Goal: Information Seeking & Learning: Learn about a topic

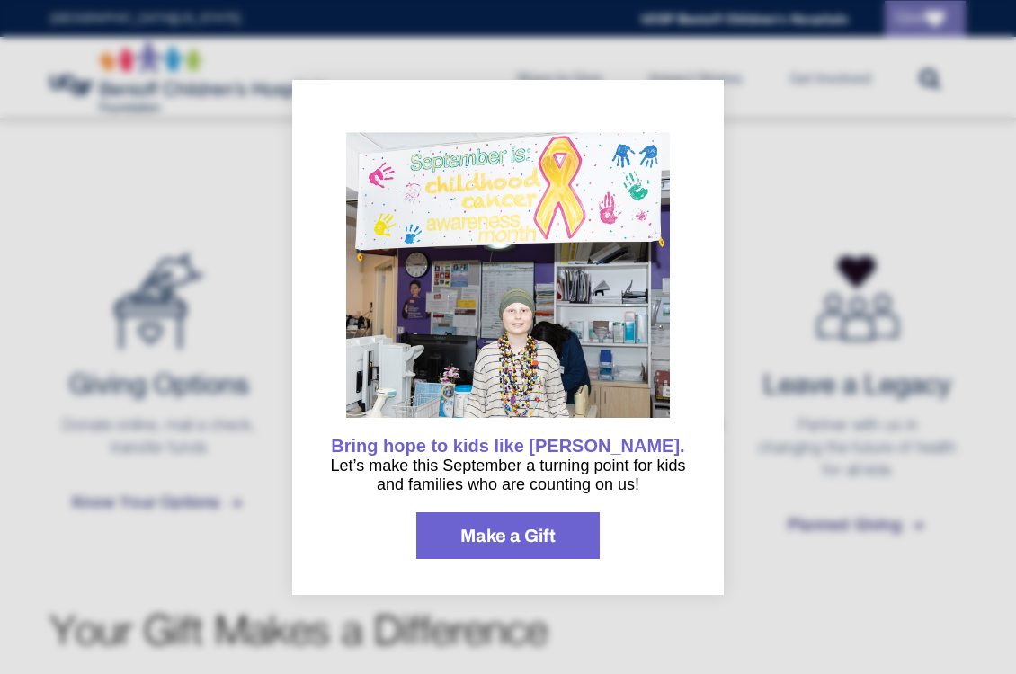
scroll to position [383, 0]
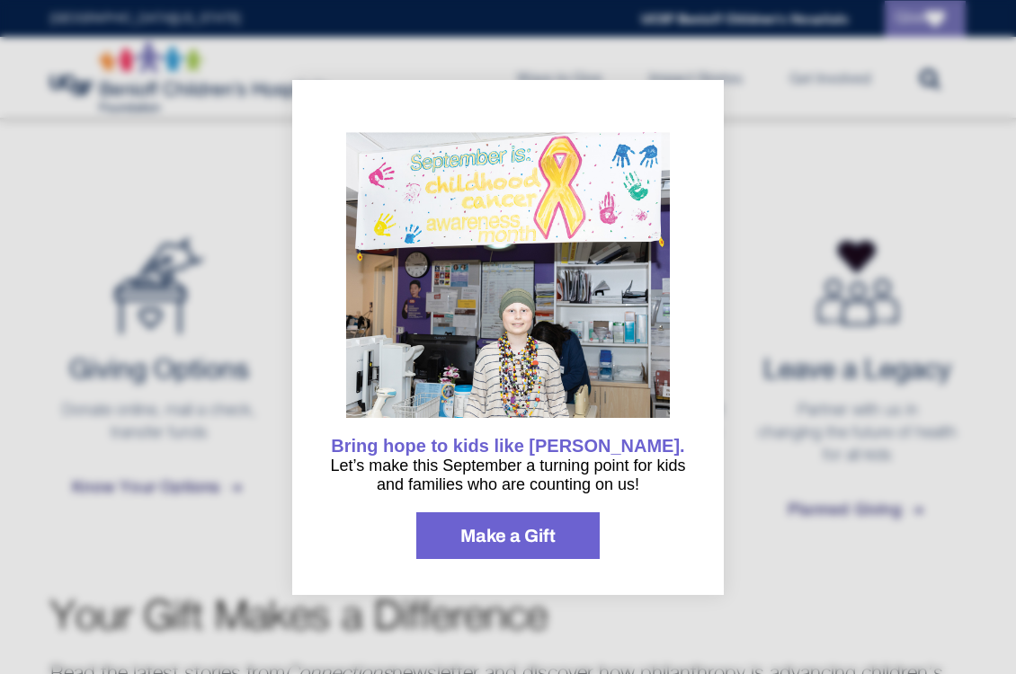
click at [781, 463] on div at bounding box center [508, 337] width 1016 height 674
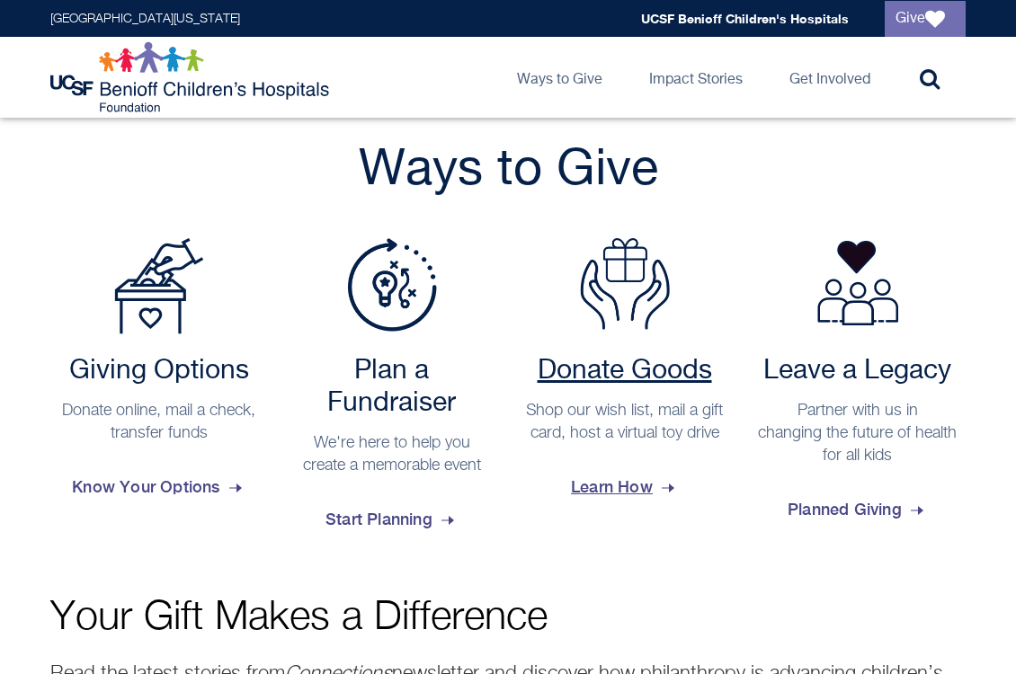
click at [630, 503] on span "Learn How" at bounding box center [624, 487] width 107 height 49
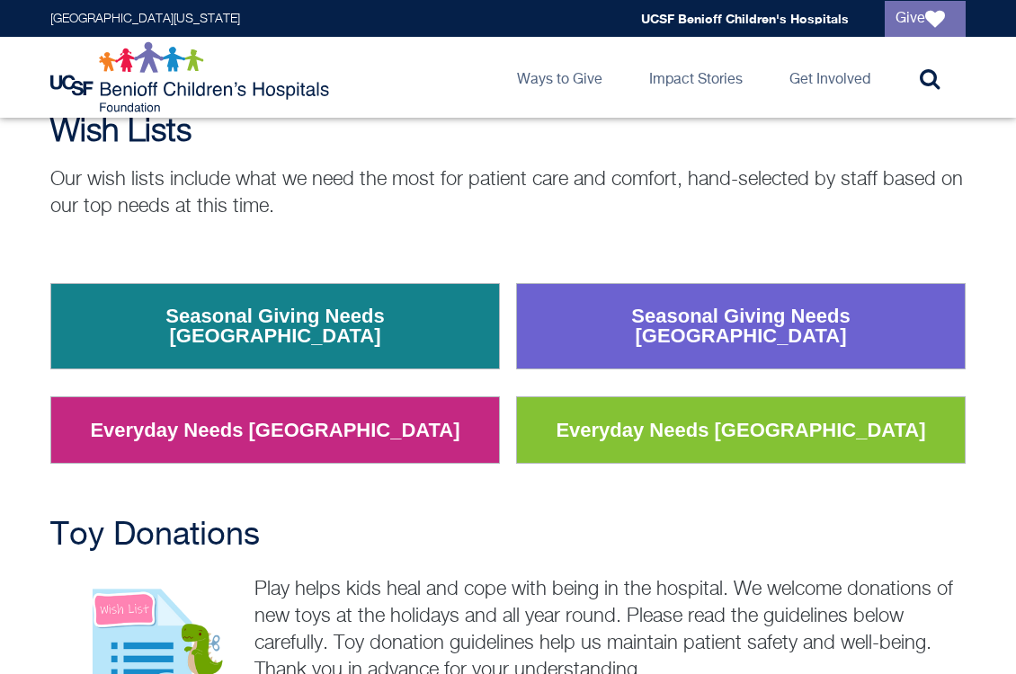
scroll to position [167, 0]
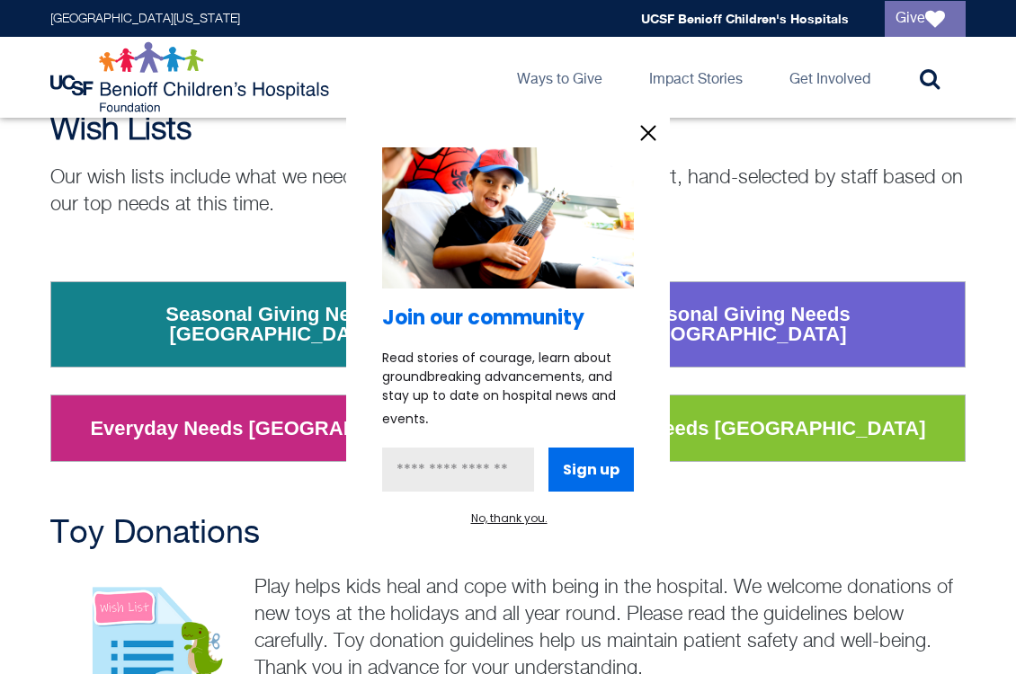
click at [652, 131] on icon "information" at bounding box center [648, 133] width 27 height 27
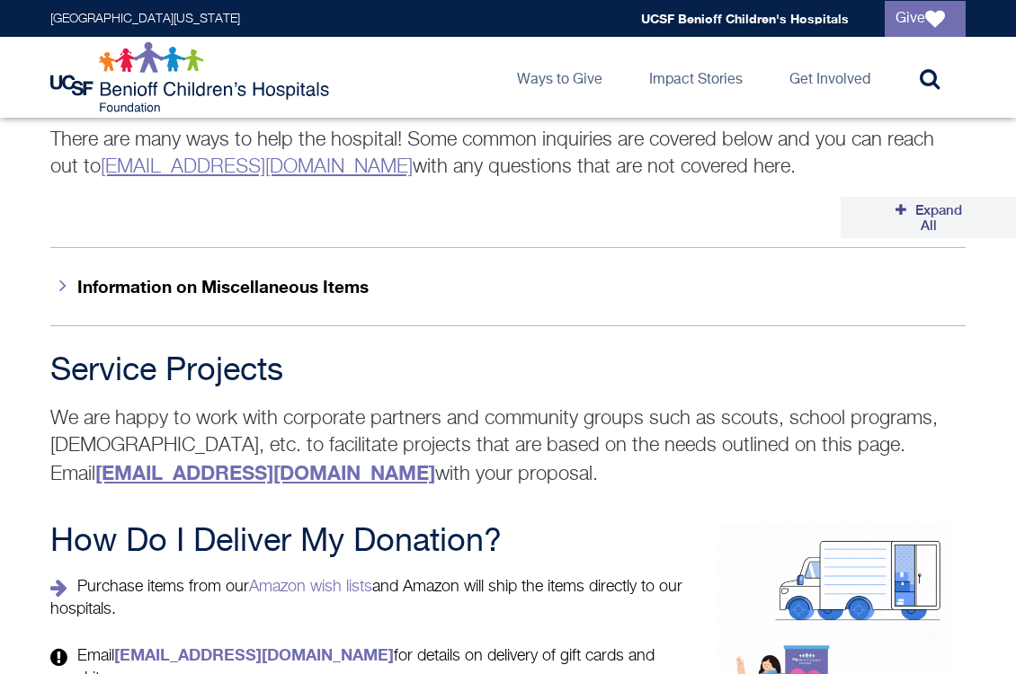
scroll to position [2887, 0]
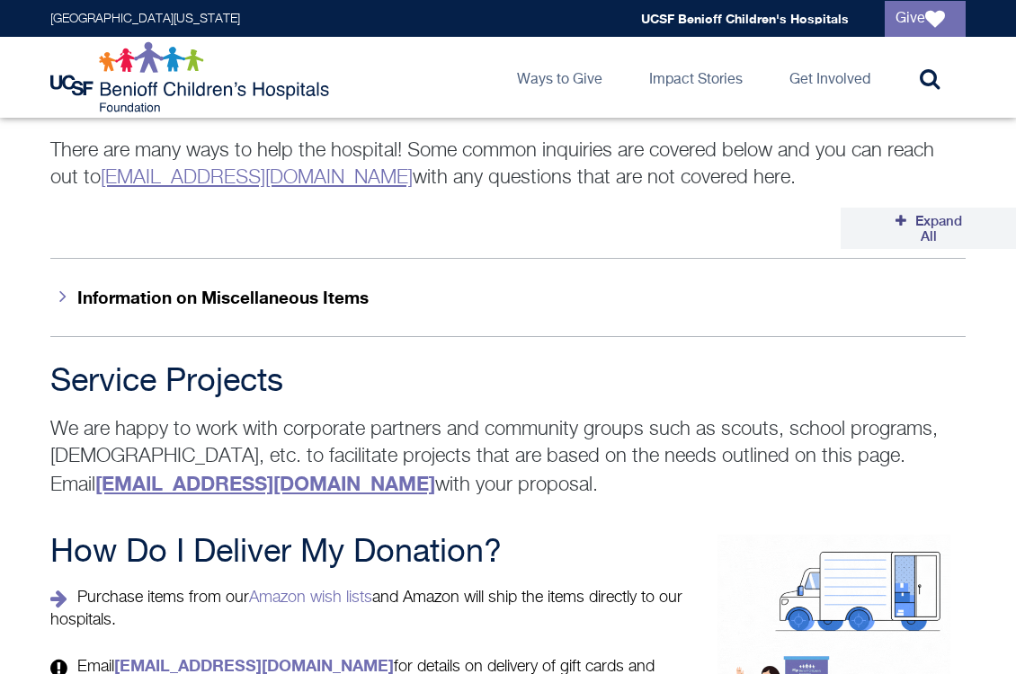
click at [259, 472] on strong "[EMAIL_ADDRESS][DOMAIN_NAME]" at bounding box center [265, 483] width 340 height 23
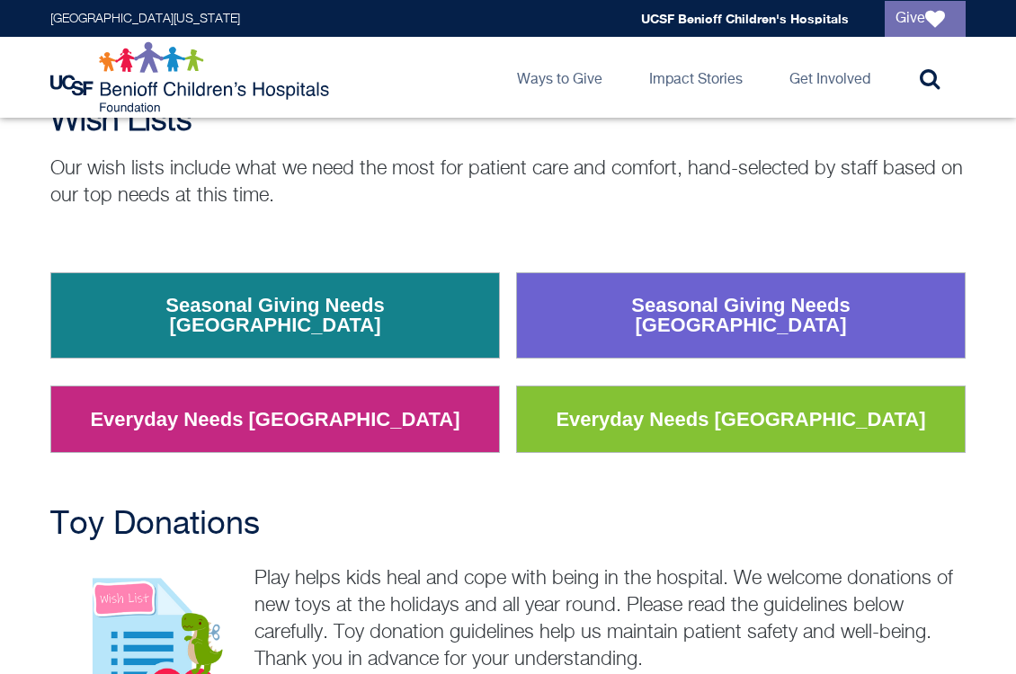
scroll to position [178, 0]
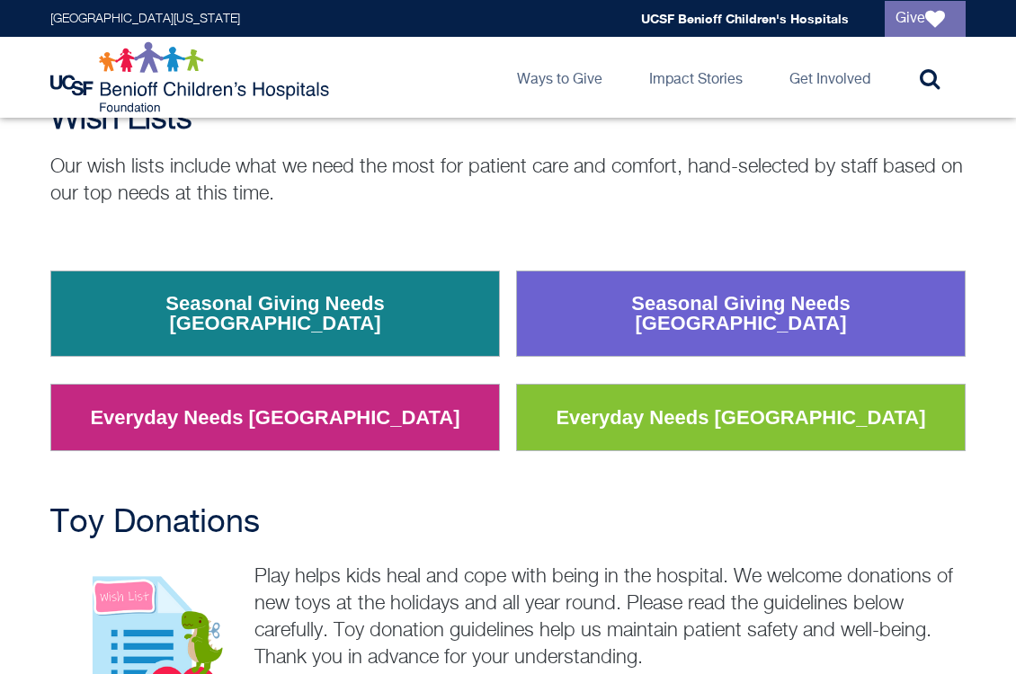
click at [679, 398] on link "Everyday Needs [GEOGRAPHIC_DATA]" at bounding box center [740, 418] width 396 height 47
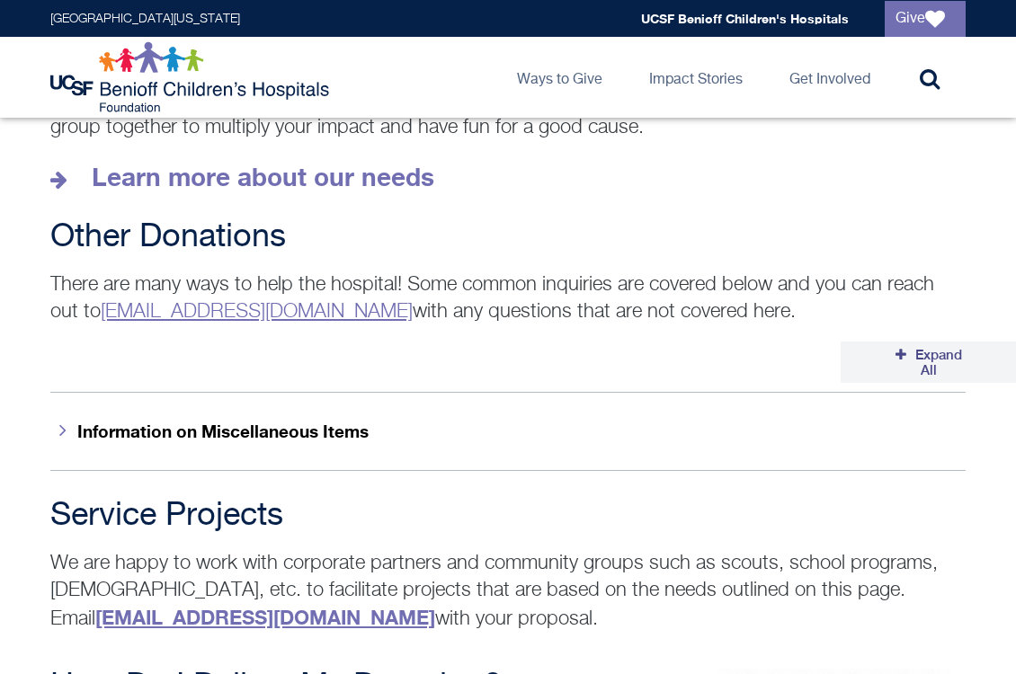
scroll to position [2760, 0]
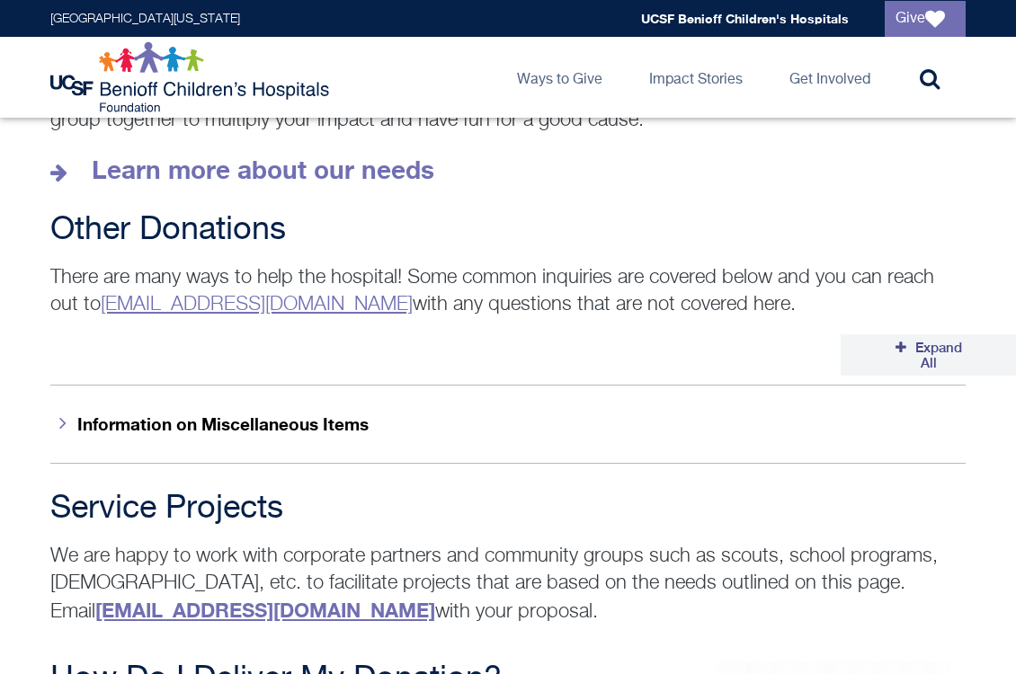
click at [328, 390] on button "Information on Miscellaneous Items" at bounding box center [507, 424] width 915 height 78
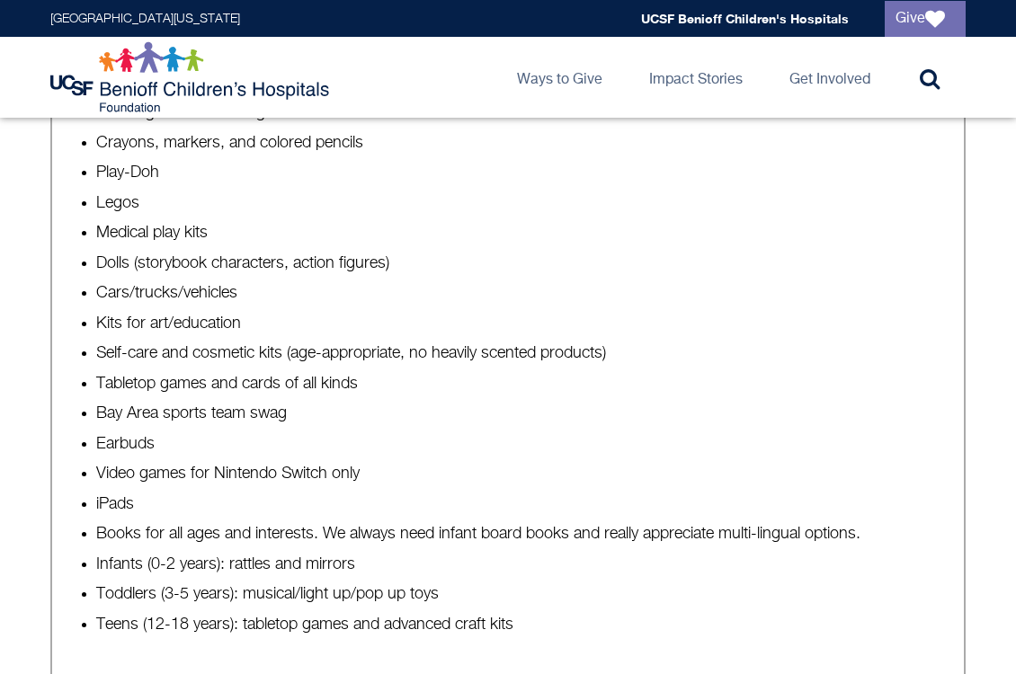
scroll to position [1289, 0]
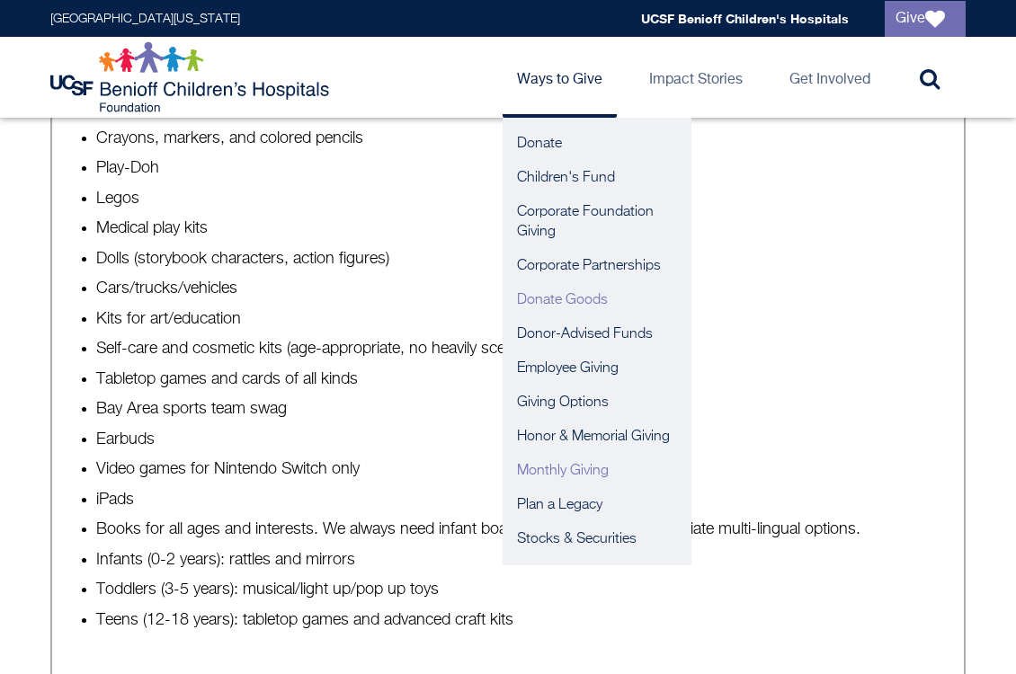
click at [576, 468] on link "Monthly Giving" at bounding box center [597, 471] width 189 height 34
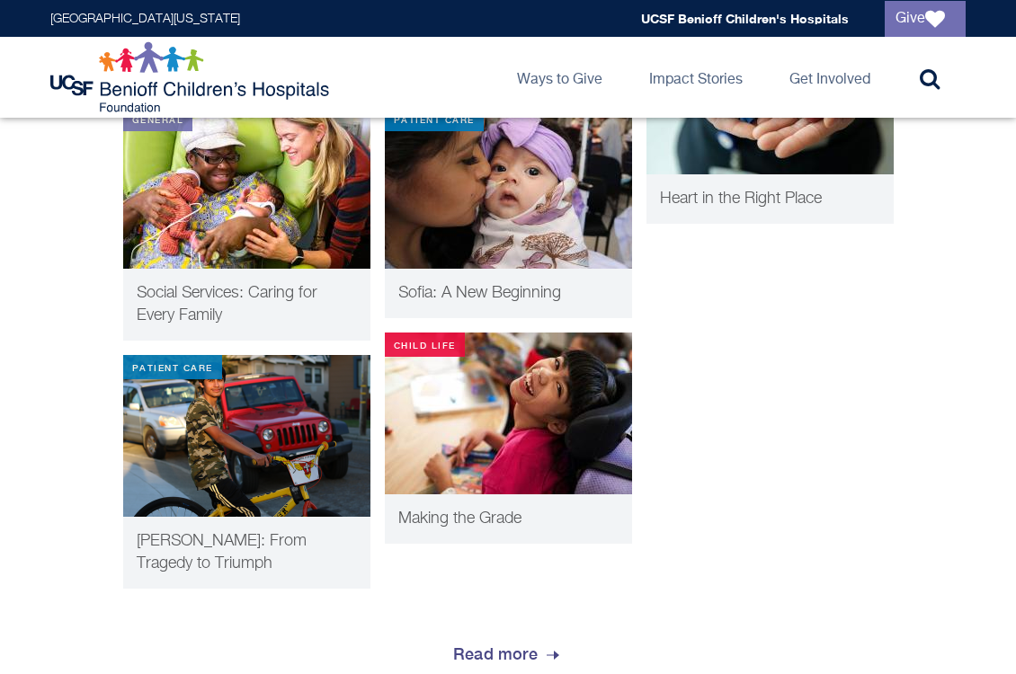
scroll to position [2123, 0]
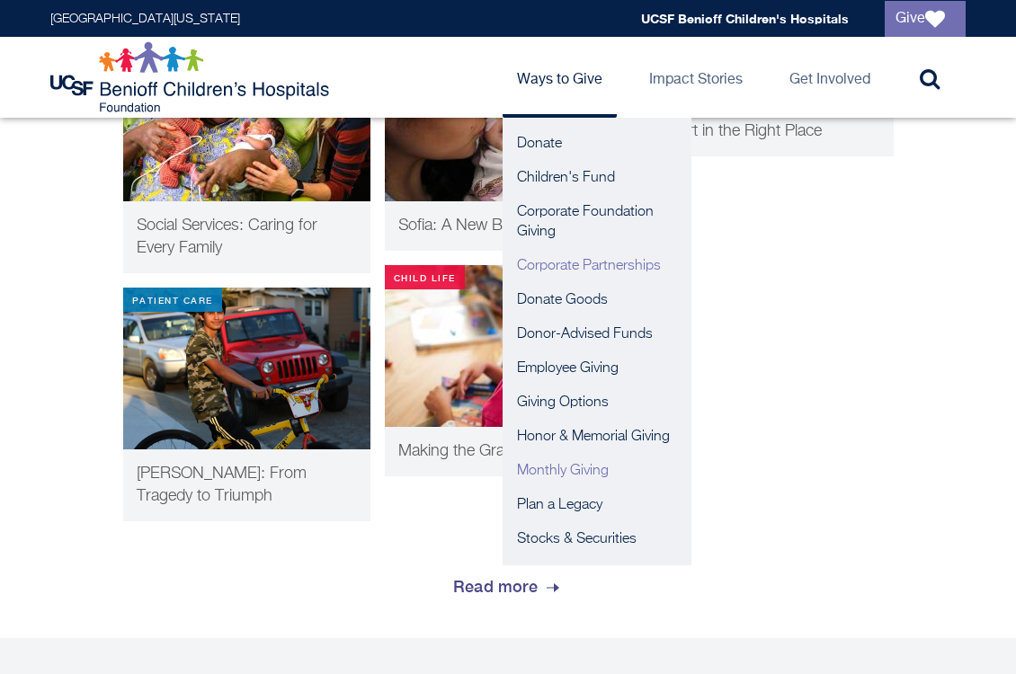
click at [557, 265] on link "Corporate Partnerships" at bounding box center [597, 266] width 189 height 34
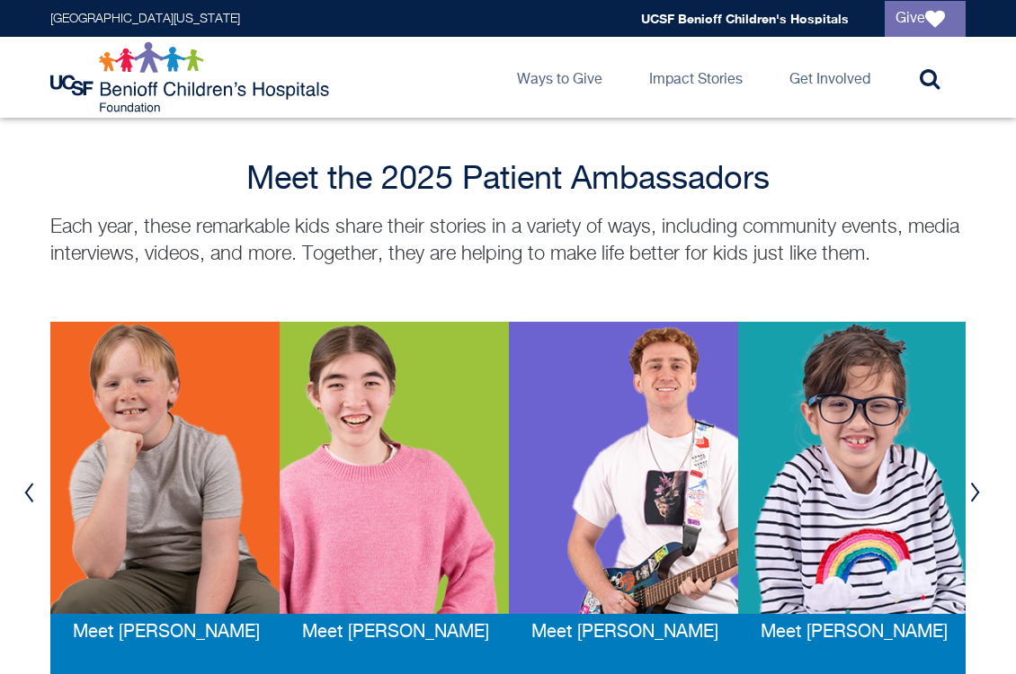
scroll to position [1962, 0]
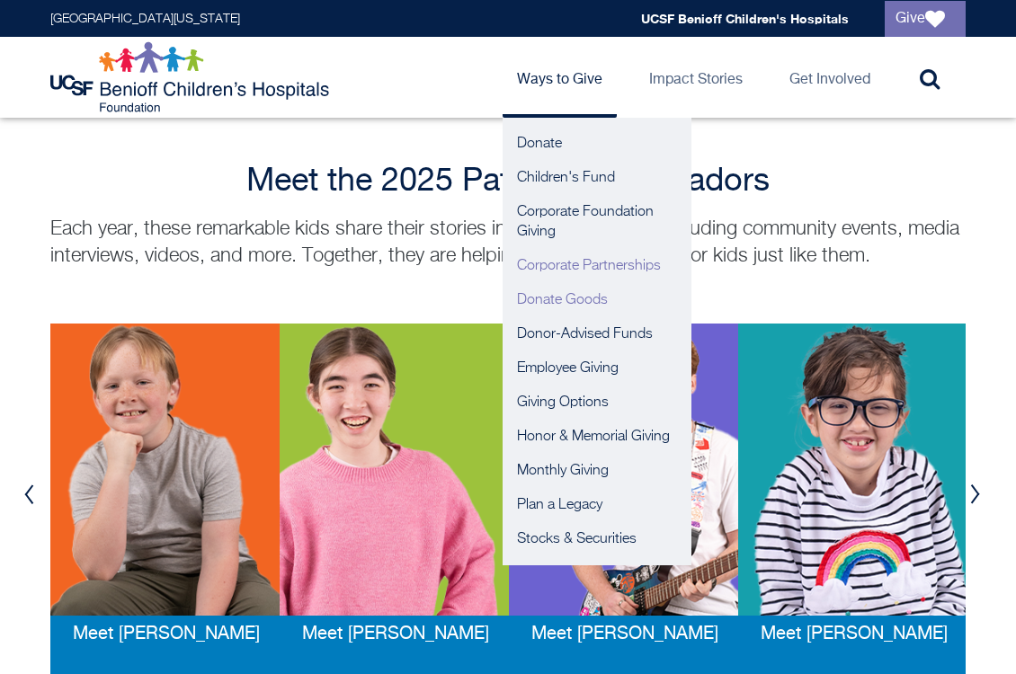
click at [581, 301] on link "Donate Goods" at bounding box center [597, 300] width 189 height 34
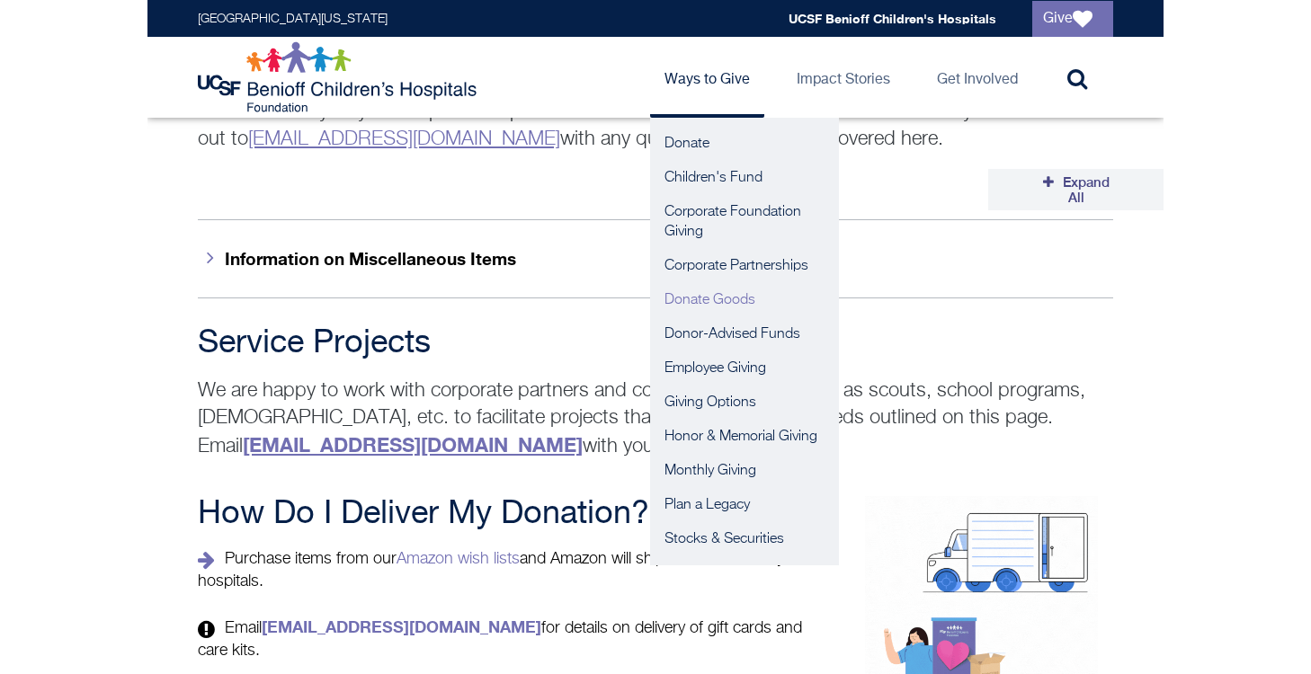
scroll to position [2899, 0]
